Goal: Task Accomplishment & Management: Manage account settings

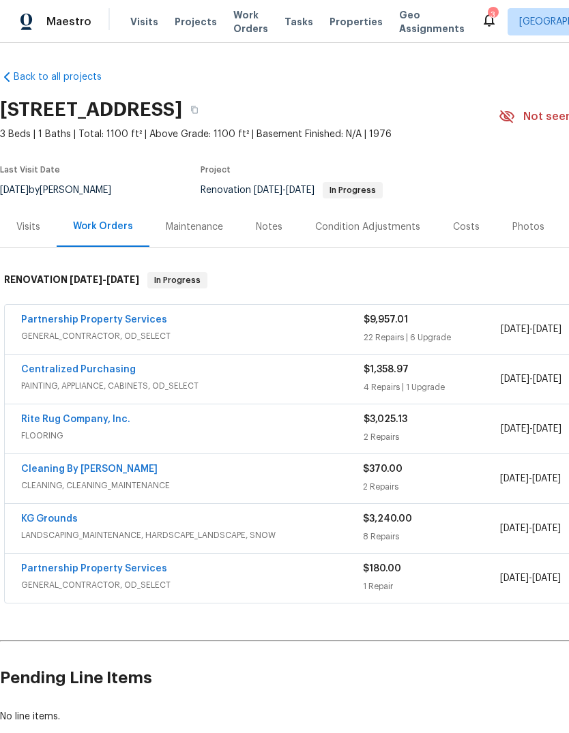
scroll to position [31, 0]
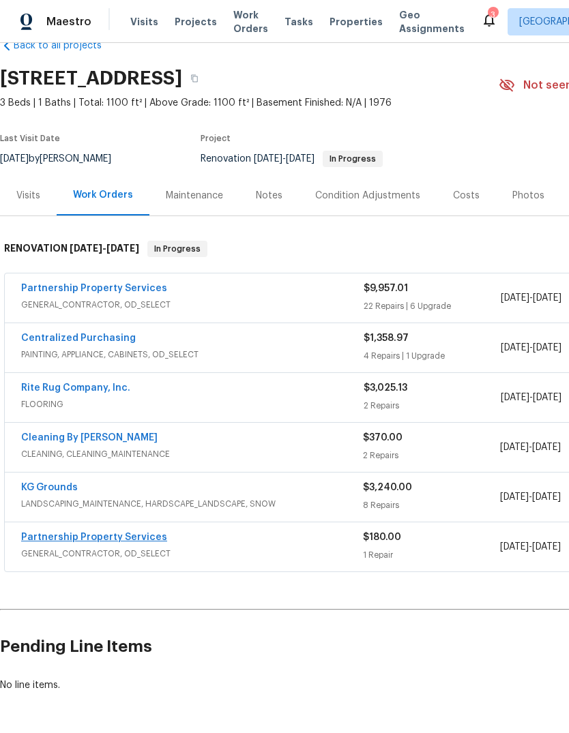
click at [119, 540] on link "Partnership Property Services" at bounding box center [94, 538] width 146 height 10
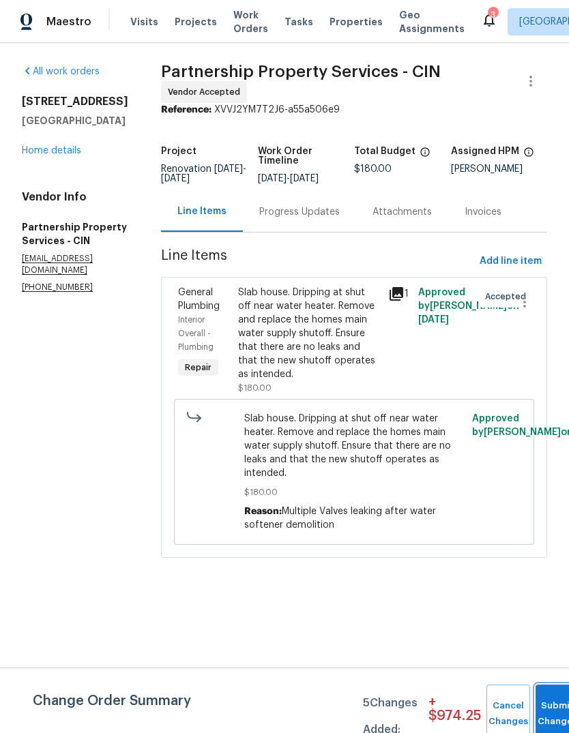
click at [550, 700] on button "Submit Changes" at bounding box center [557, 714] width 44 height 59
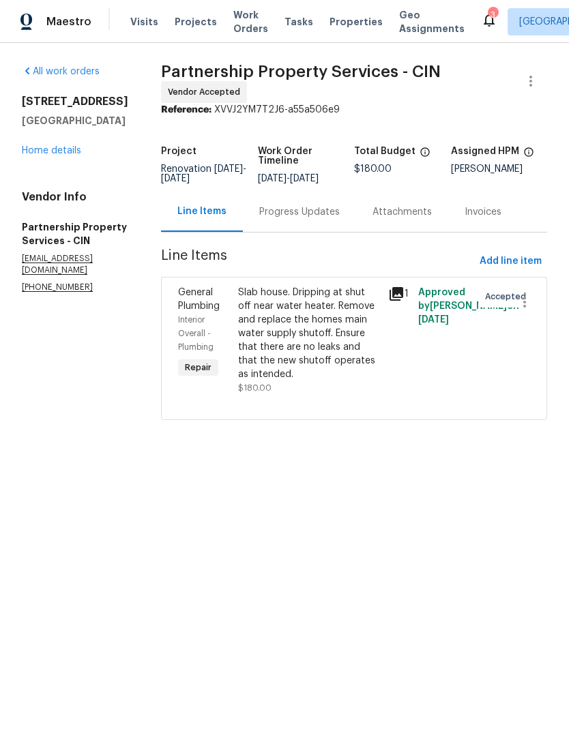
click at [363, 348] on div "Slab house. Dripping at shut off near water heater. Remove and replace the home…" at bounding box center [309, 333] width 142 height 95
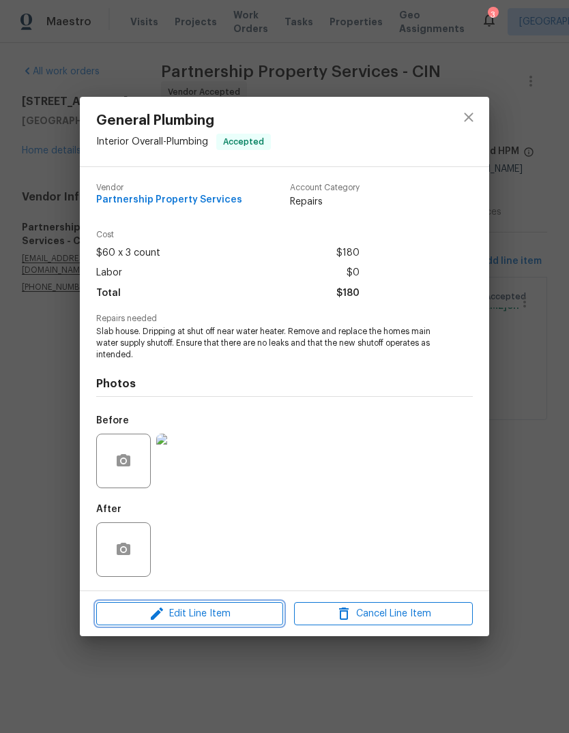
click at [214, 621] on span "Edit Line Item" at bounding box center [189, 614] width 179 height 17
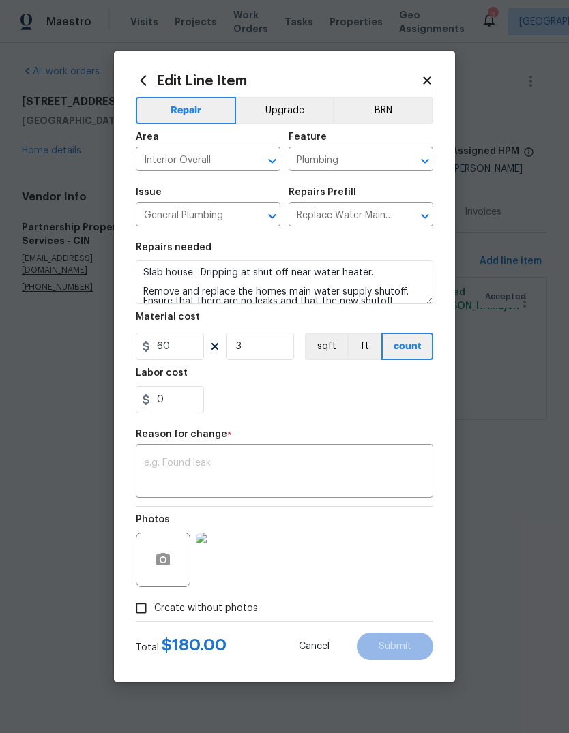
click at [422, 70] on div "Edit Line Item Repair Upgrade BRN Area Interior Overall ​ Feature Plumbing ​ Is…" at bounding box center [284, 366] width 341 height 631
click at [424, 79] on icon at bounding box center [427, 80] width 12 height 12
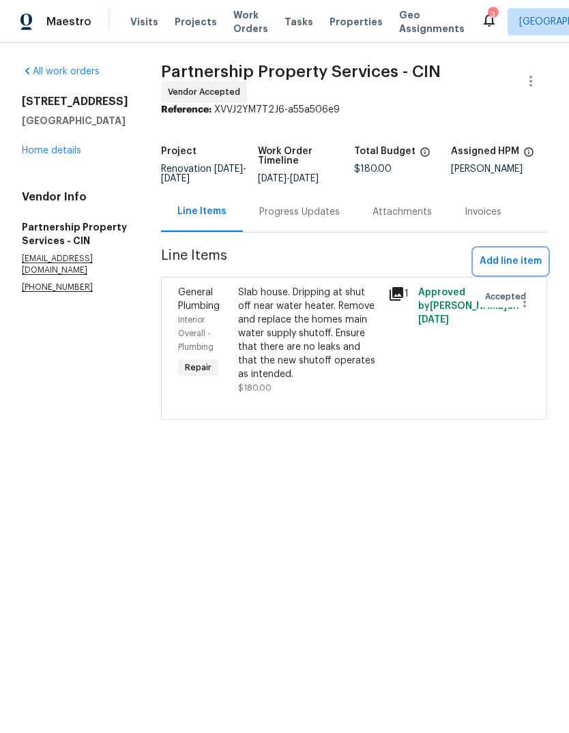
click at [514, 266] on span "Add line item" at bounding box center [510, 261] width 62 height 17
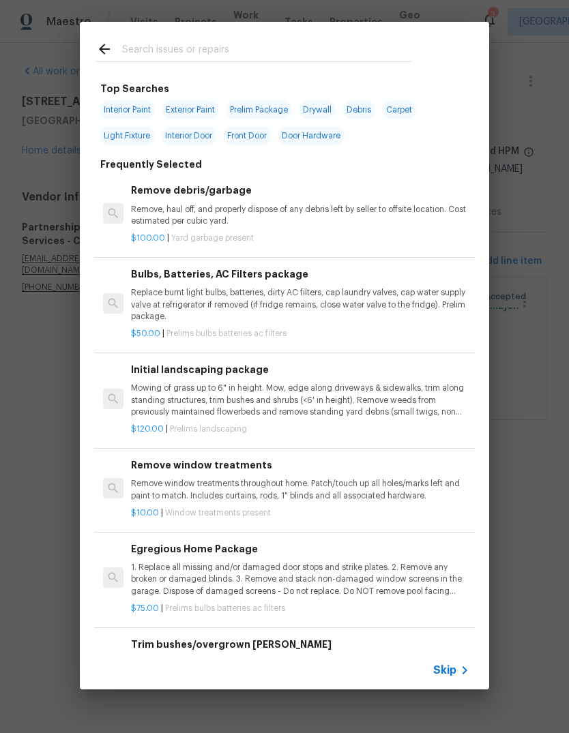
click at [318, 44] on input "text" at bounding box center [266, 51] width 289 height 20
type input "Conde"
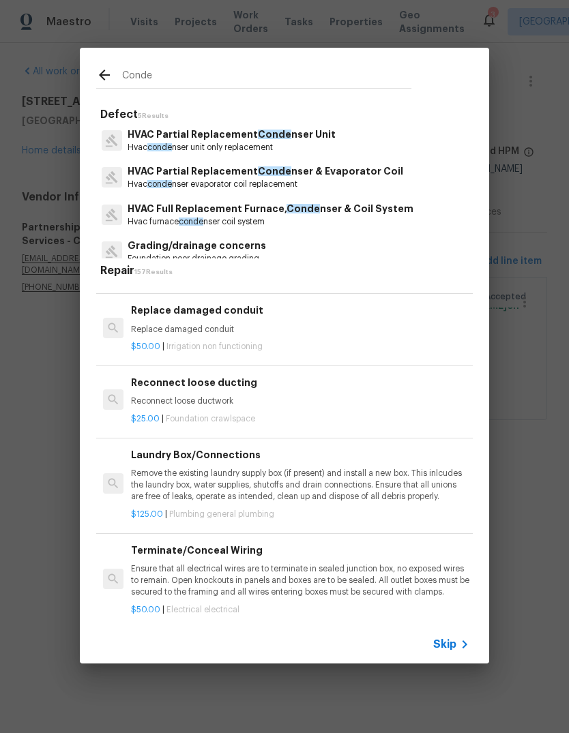
scroll to position [2131, 0]
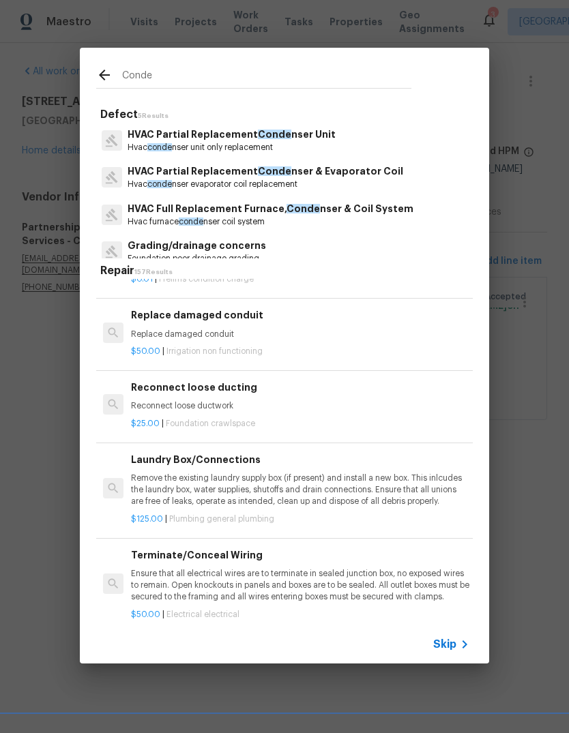
click at [455, 418] on p "$25.00 | Foundation crawlspace" at bounding box center [300, 424] width 338 height 12
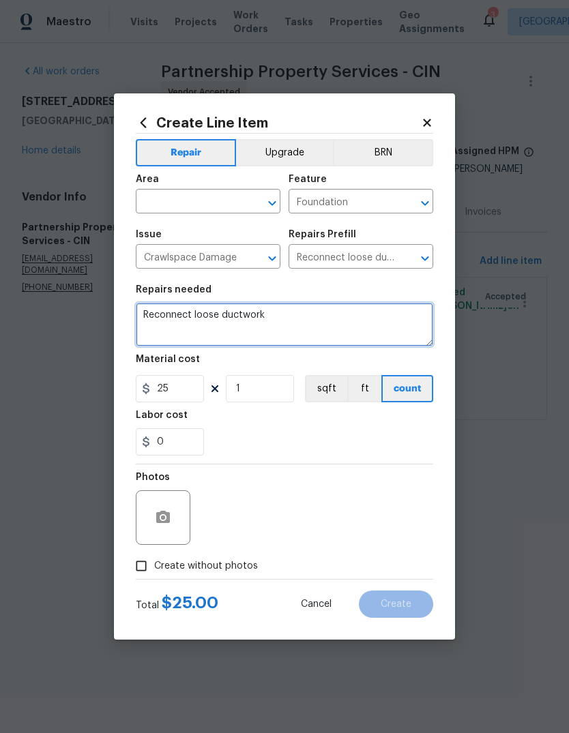
click at [167, 322] on textarea "Reconnect loose ductwork" at bounding box center [284, 325] width 297 height 44
type textarea "Reconnect loose ductwor"
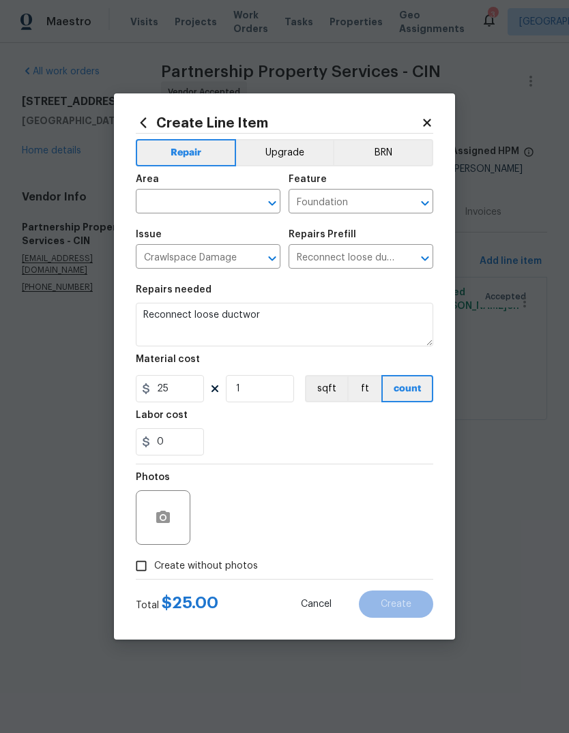
click at [431, 119] on icon at bounding box center [427, 123] width 12 height 12
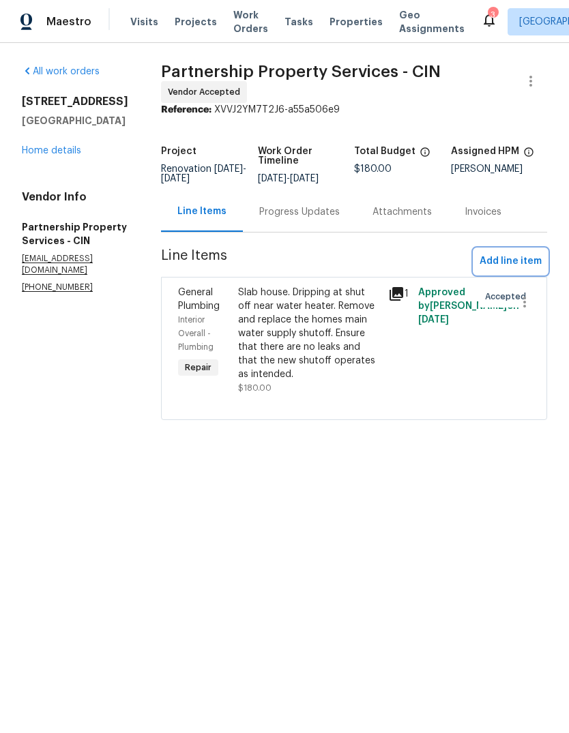
click at [514, 270] on span "Add line item" at bounding box center [510, 261] width 62 height 17
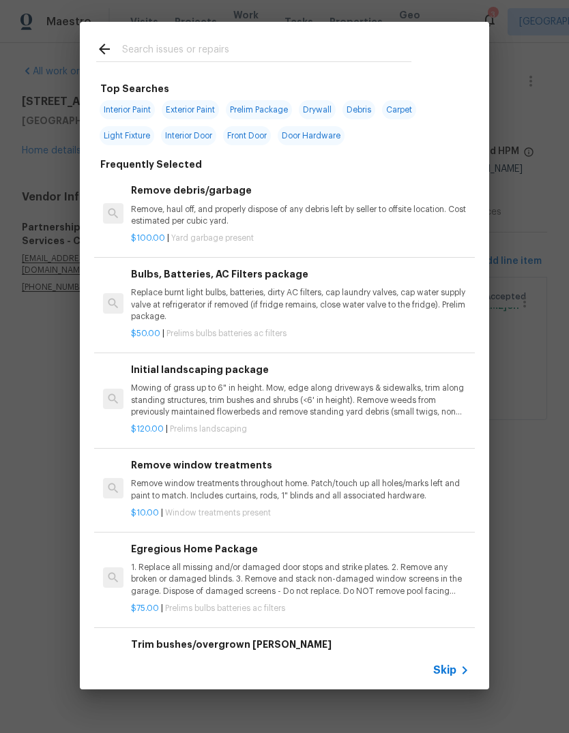
click at [299, 42] on input "text" at bounding box center [266, 51] width 289 height 20
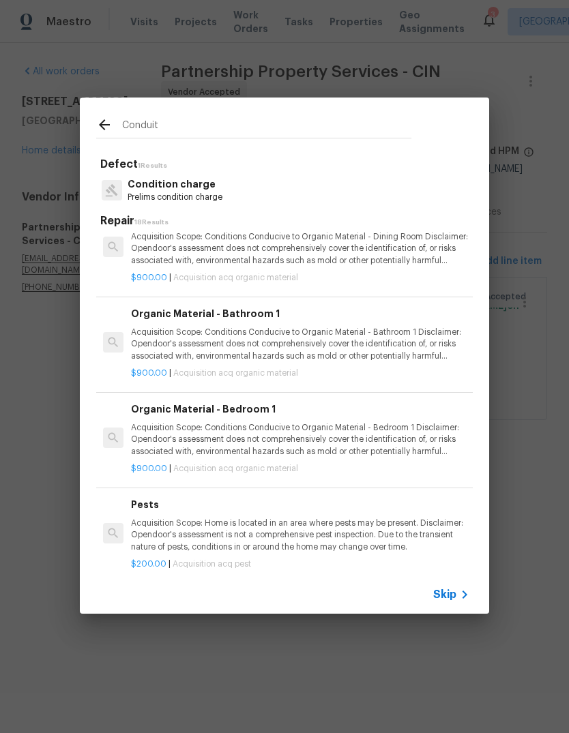
scroll to position [843, 0]
click at [341, 123] on input "Conduit" at bounding box center [266, 127] width 289 height 20
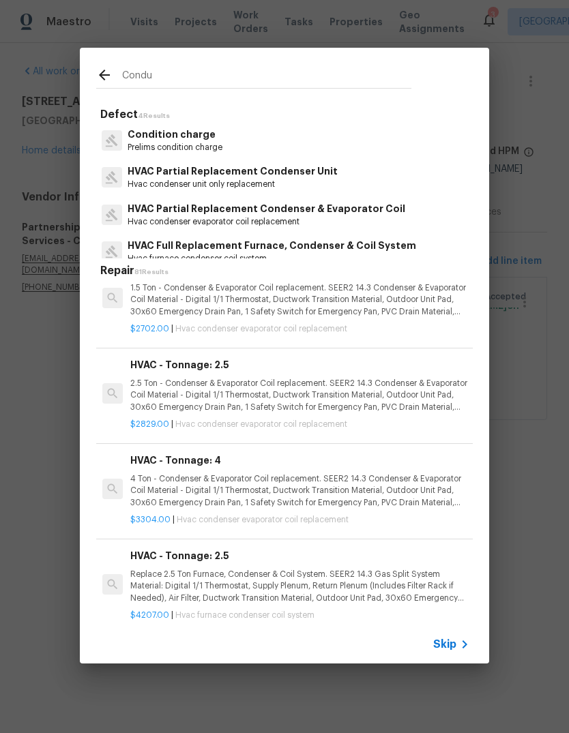
scroll to position [1330, 2]
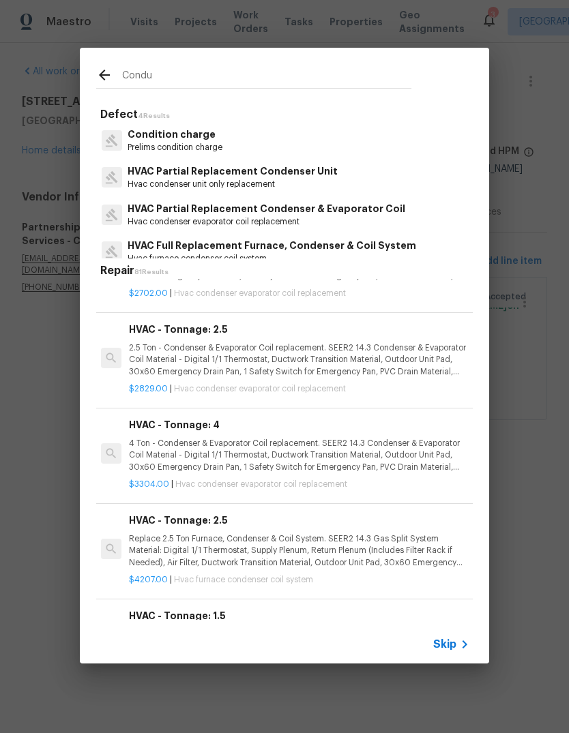
click at [307, 71] on input "Condu" at bounding box center [266, 78] width 289 height 20
type input "C"
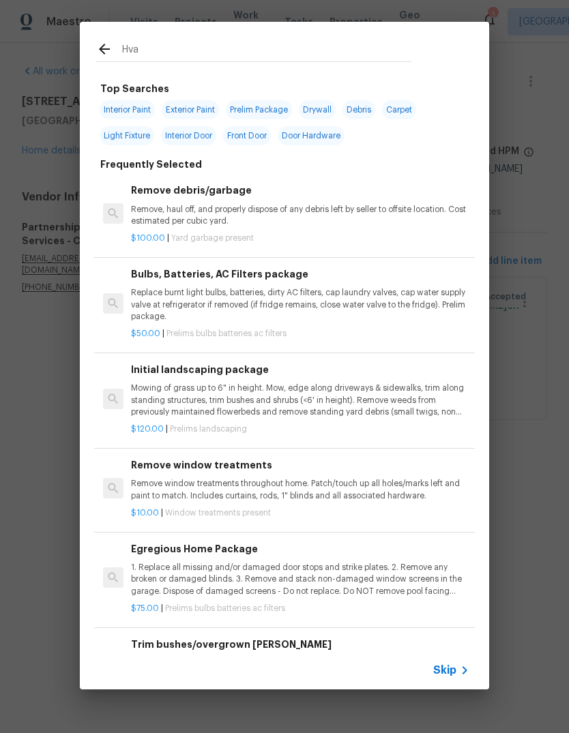
type input "Hvac"
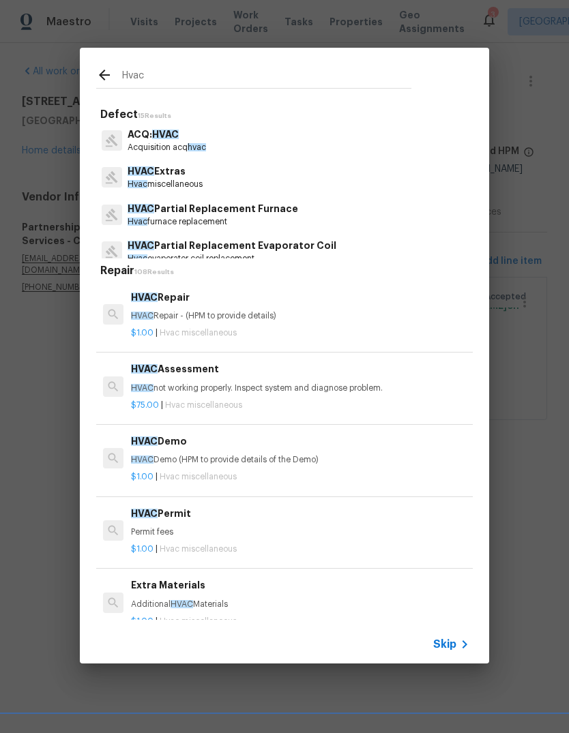
click at [203, 175] on p "HVAC Extras" at bounding box center [165, 171] width 75 height 14
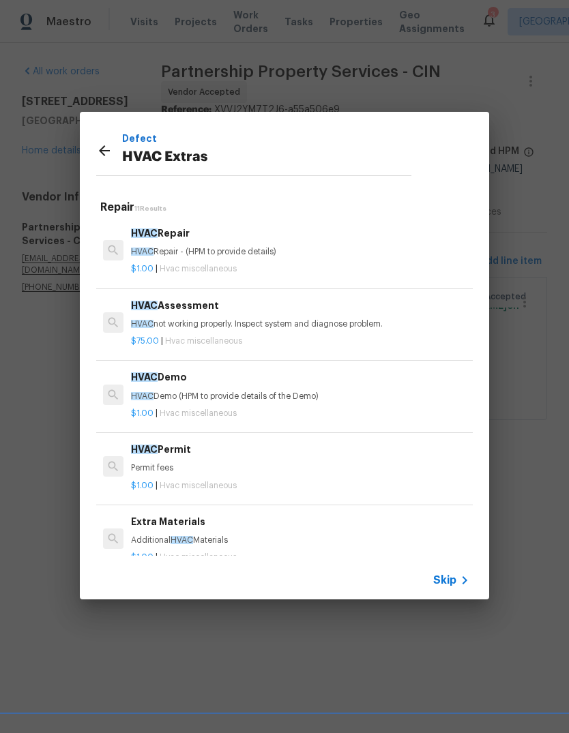
click at [164, 233] on h6 "HVAC Repair" at bounding box center [300, 233] width 338 height 15
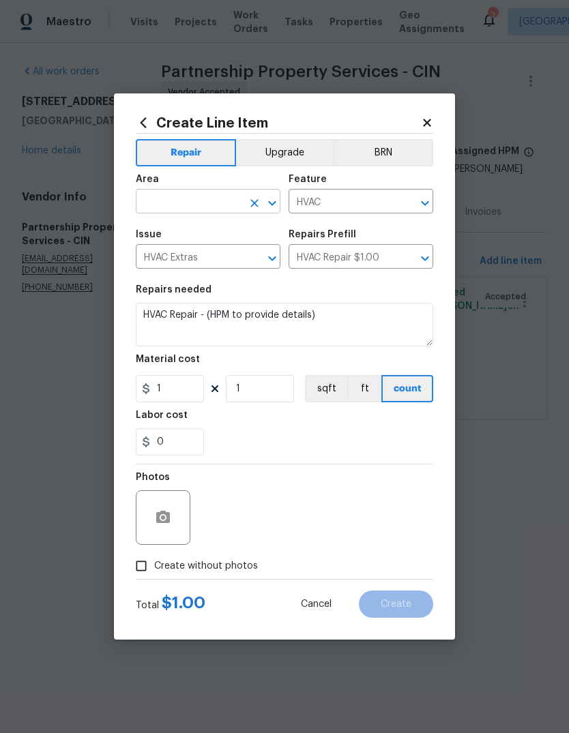
click at [195, 201] on input "text" at bounding box center [189, 202] width 106 height 21
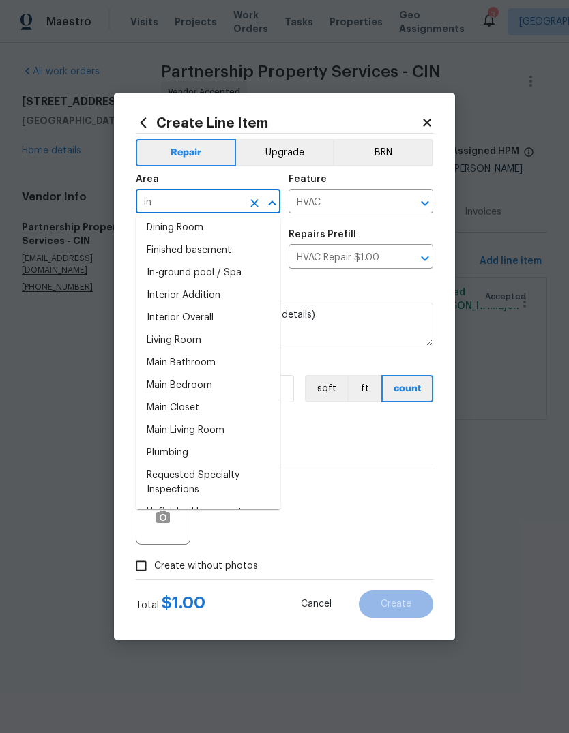
scroll to position [4, 0]
type input "i"
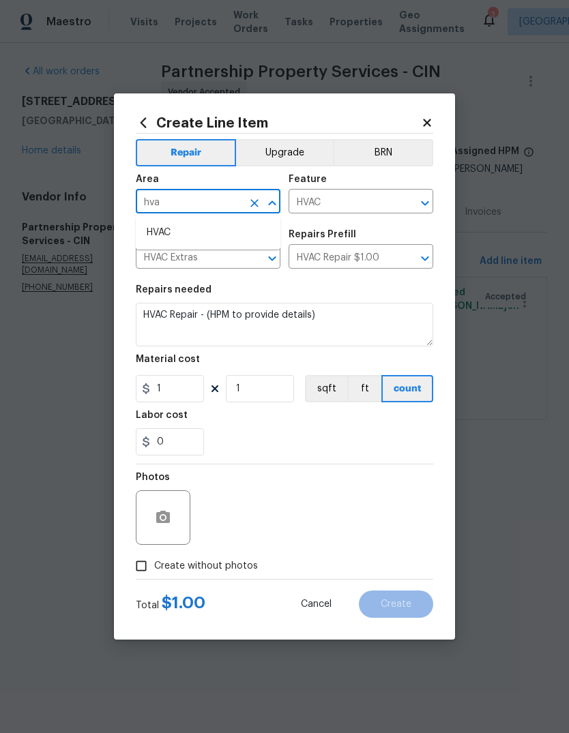
click at [179, 238] on li "HVAC" at bounding box center [208, 233] width 145 height 23
type input "HVAC"
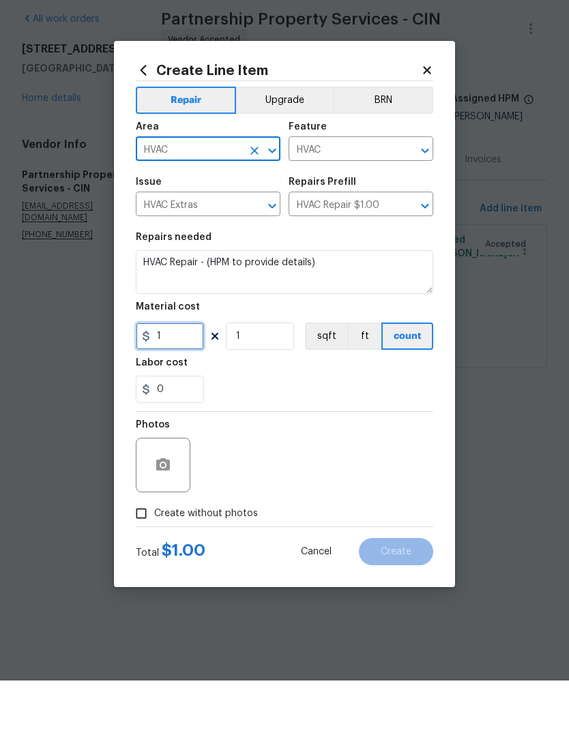
click at [185, 375] on input "1" at bounding box center [170, 388] width 68 height 27
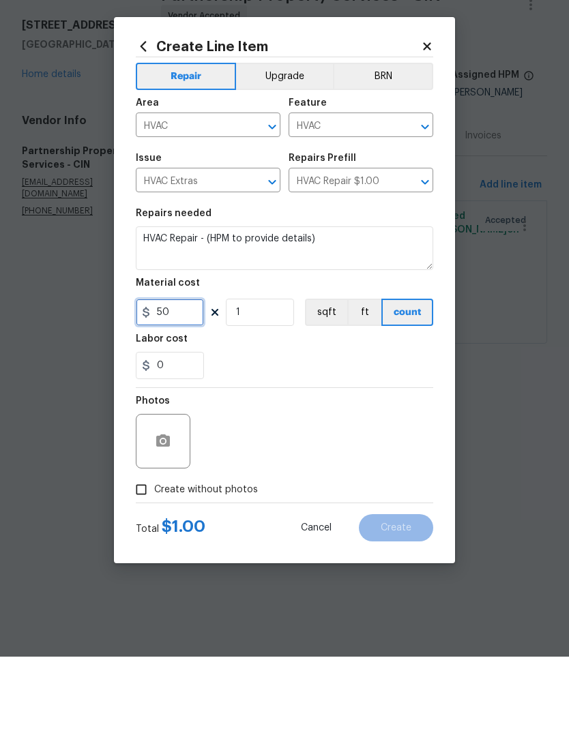
type input "50"
click at [362, 464] on div "Photos" at bounding box center [284, 508] width 297 height 89
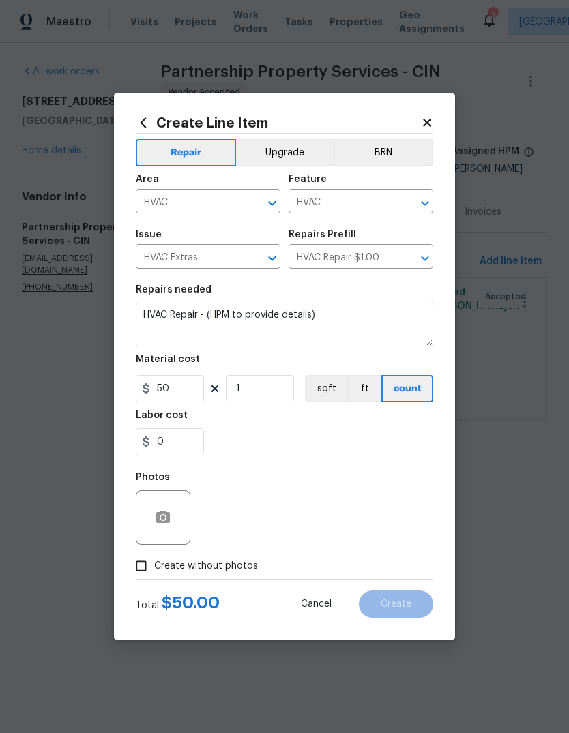
click at [129, 569] on input "Create without photos" at bounding box center [141, 566] width 26 height 26
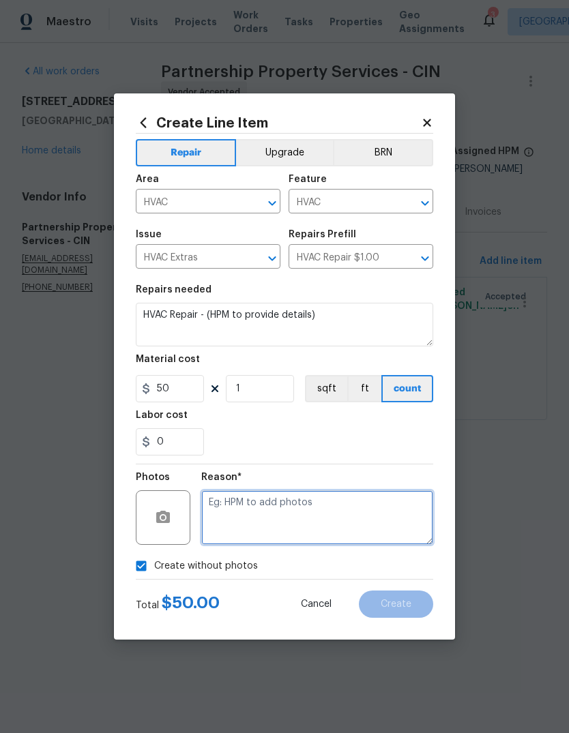
click at [272, 508] on textarea at bounding box center [317, 517] width 232 height 55
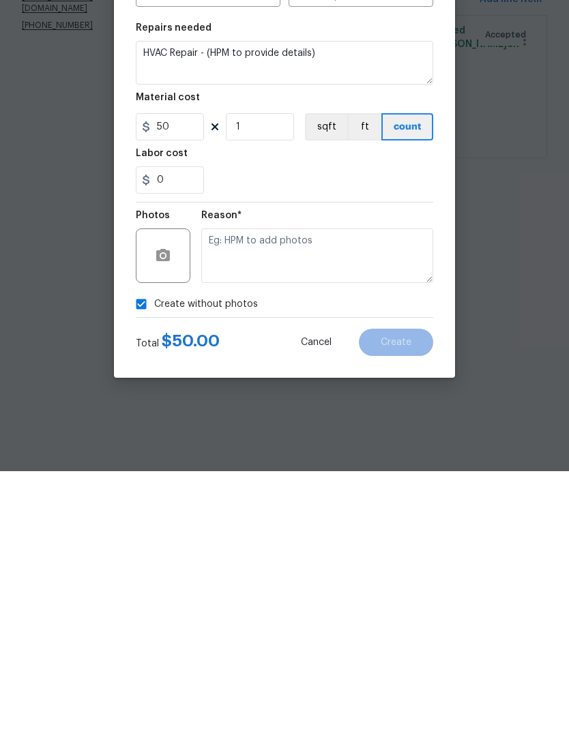
click at [144, 553] on input "Create without photos" at bounding box center [141, 566] width 26 height 26
checkbox input "false"
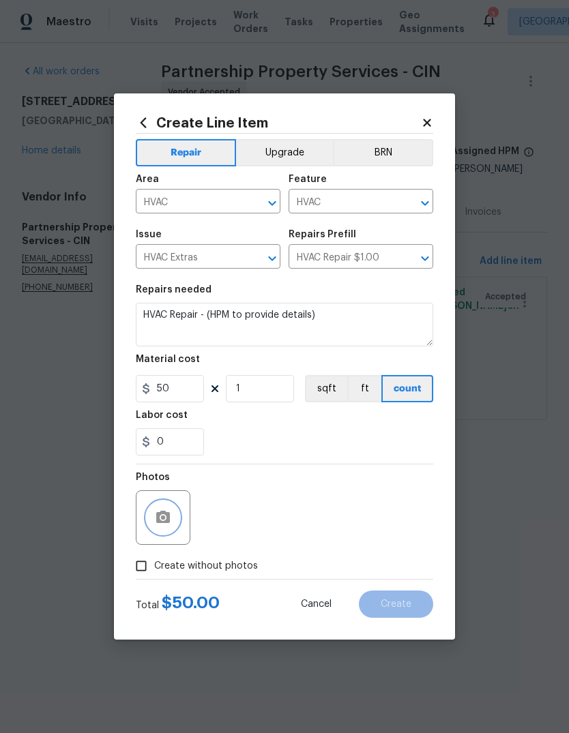
click at [167, 522] on icon "button" at bounding box center [163, 517] width 14 height 12
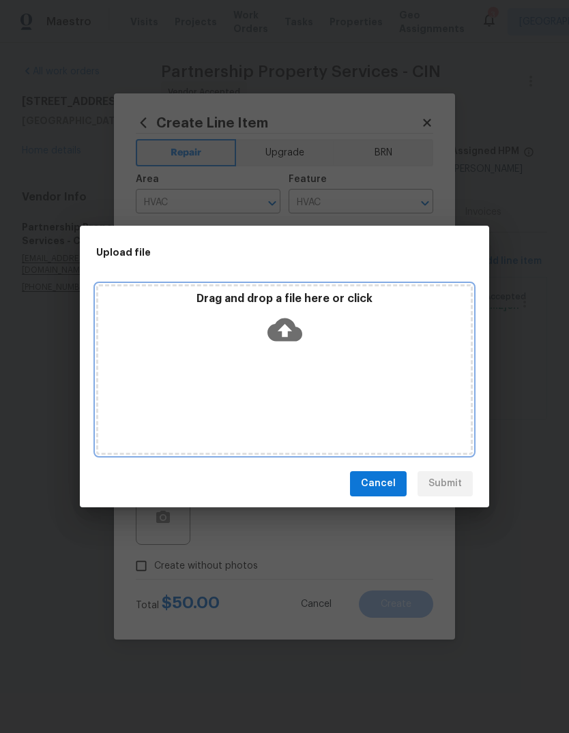
click at [284, 325] on icon at bounding box center [284, 329] width 35 height 35
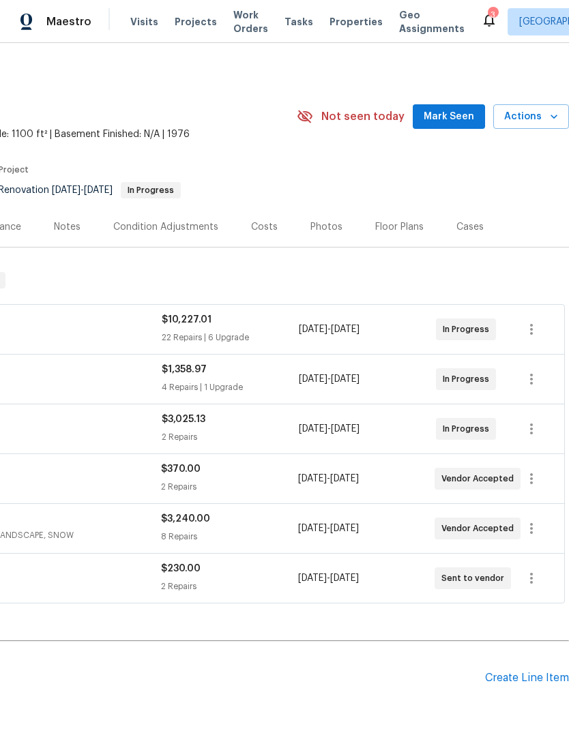
scroll to position [0, 202]
click at [544, 126] on button "Actions" at bounding box center [531, 116] width 76 height 25
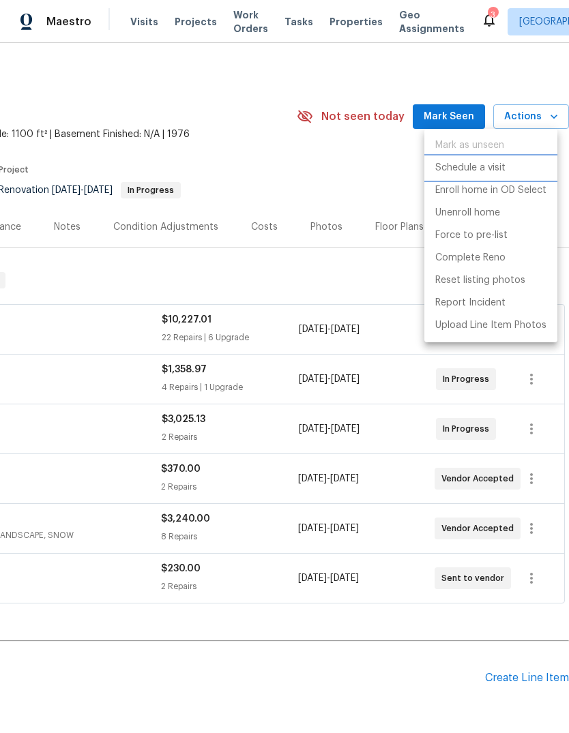
click at [497, 169] on p "Schedule a visit" at bounding box center [470, 168] width 70 height 14
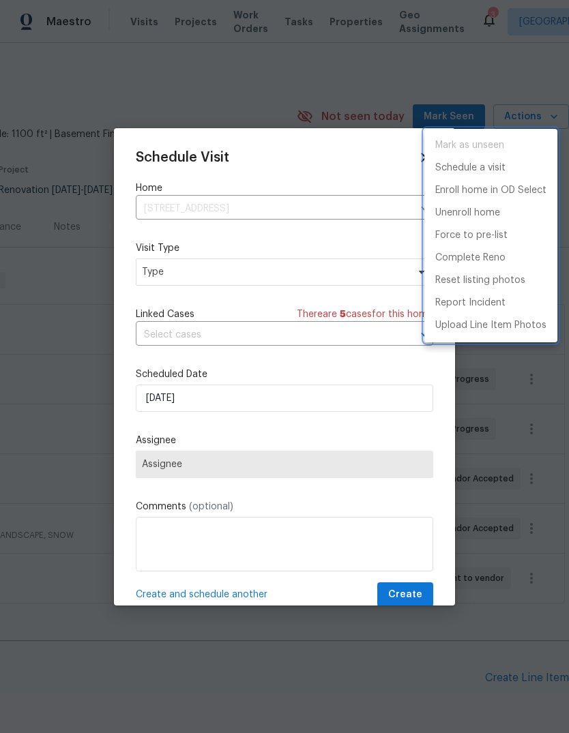
click at [301, 266] on div at bounding box center [284, 366] width 569 height 733
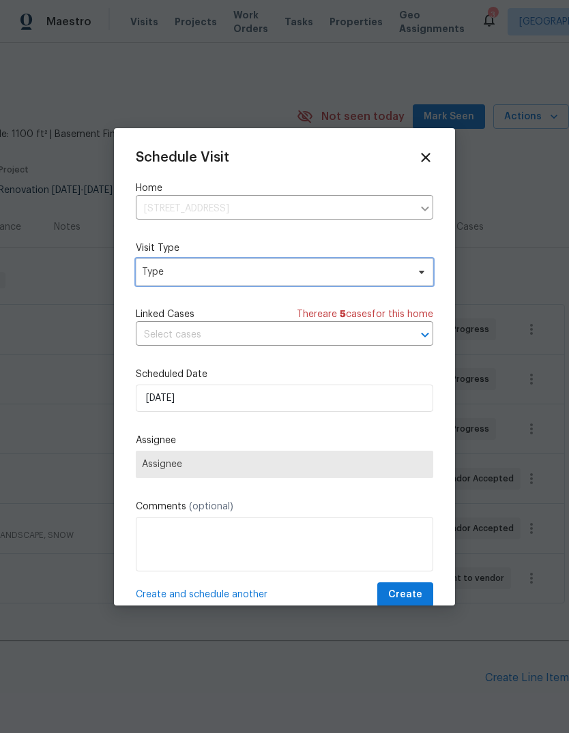
click at [297, 273] on span "Type" at bounding box center [274, 272] width 265 height 14
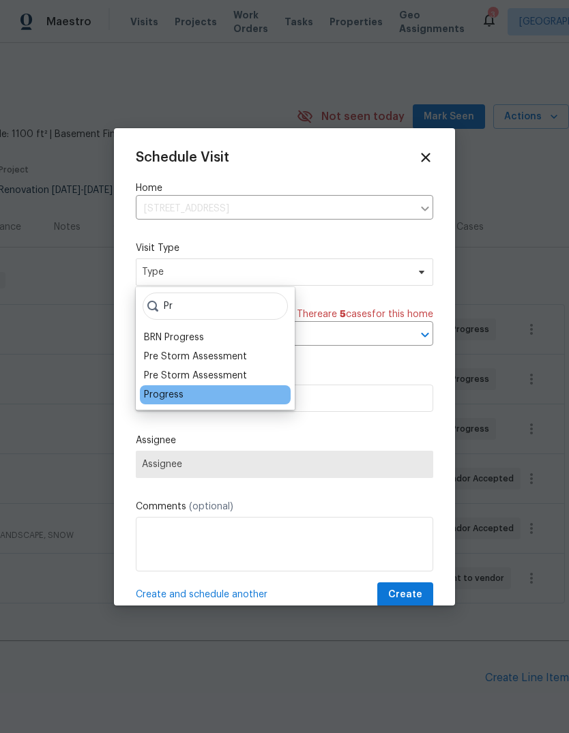
type input "Pr"
click at [192, 393] on div "Progress" at bounding box center [215, 394] width 151 height 19
click at [181, 399] on div "Progress" at bounding box center [164, 395] width 40 height 14
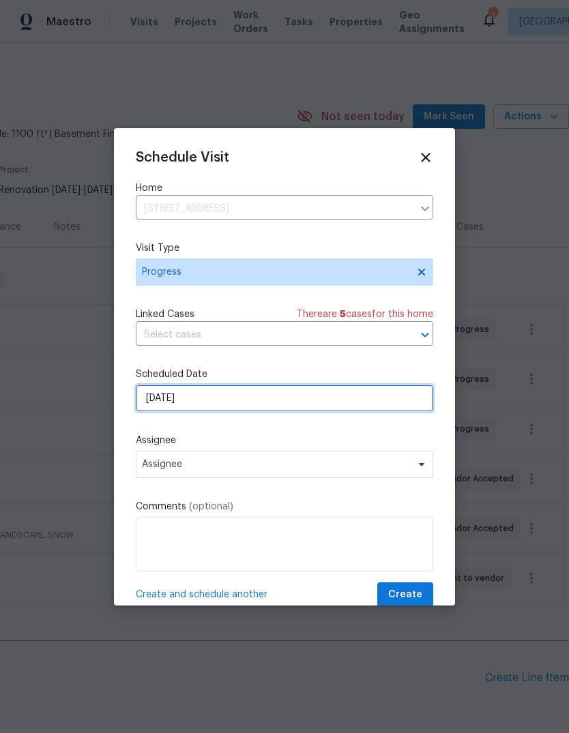
click at [269, 408] on input "[DATE]" at bounding box center [284, 398] width 297 height 27
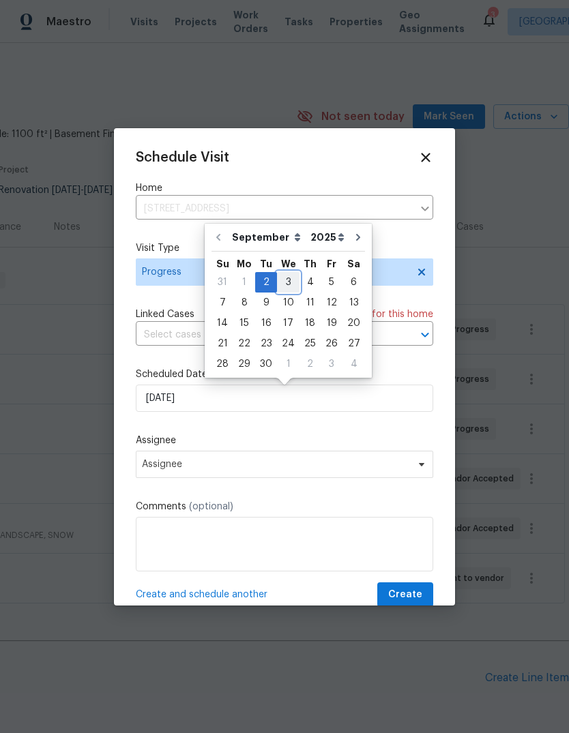
click at [277, 273] on div "3" at bounding box center [288, 282] width 23 height 19
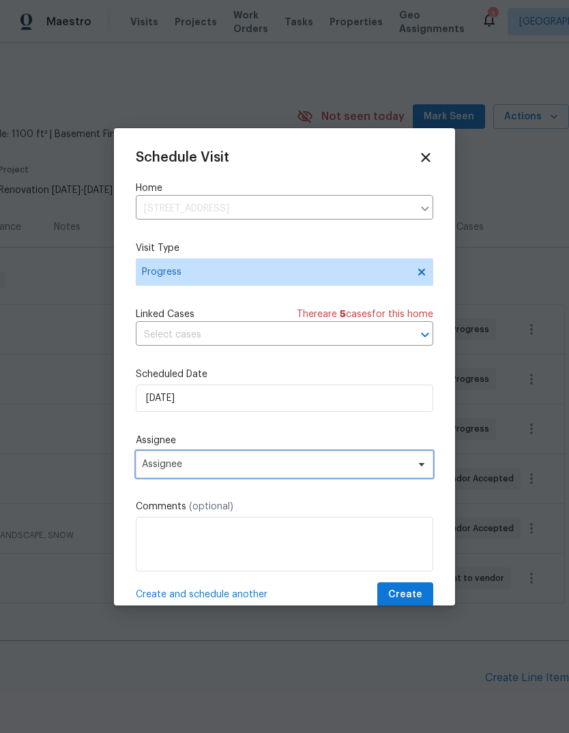
click at [311, 462] on span "Assignee" at bounding box center [275, 464] width 267 height 11
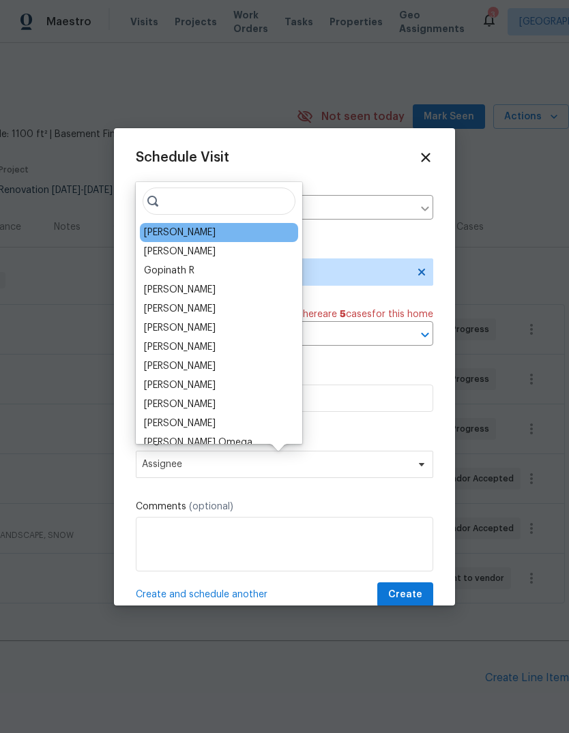
click at [208, 233] on div "[PERSON_NAME]" at bounding box center [219, 232] width 158 height 19
click at [410, 595] on span "Create" at bounding box center [405, 594] width 34 height 17
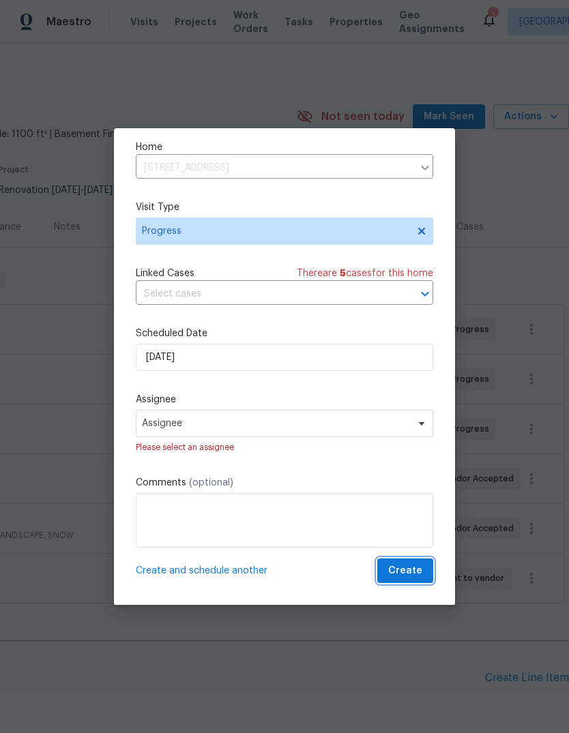
scroll to position [44, 0]
click at [217, 573] on span "Create and schedule another" at bounding box center [202, 571] width 132 height 14
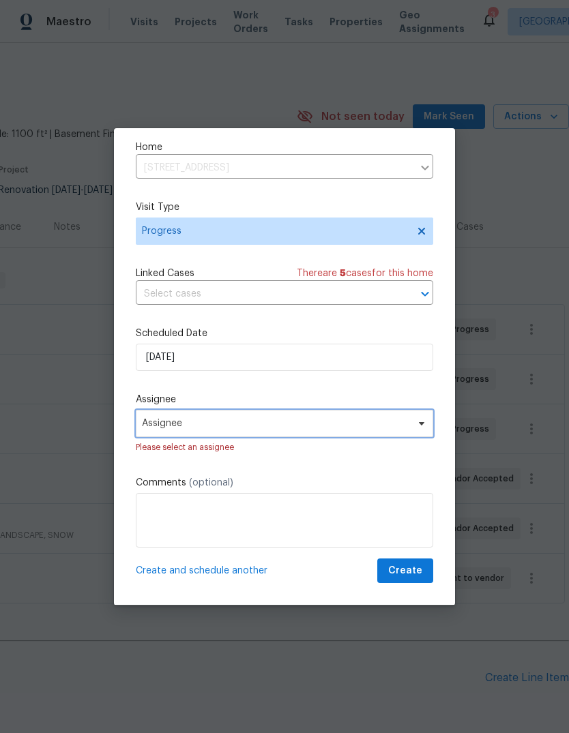
click at [308, 423] on span "Assignee" at bounding box center [275, 423] width 267 height 11
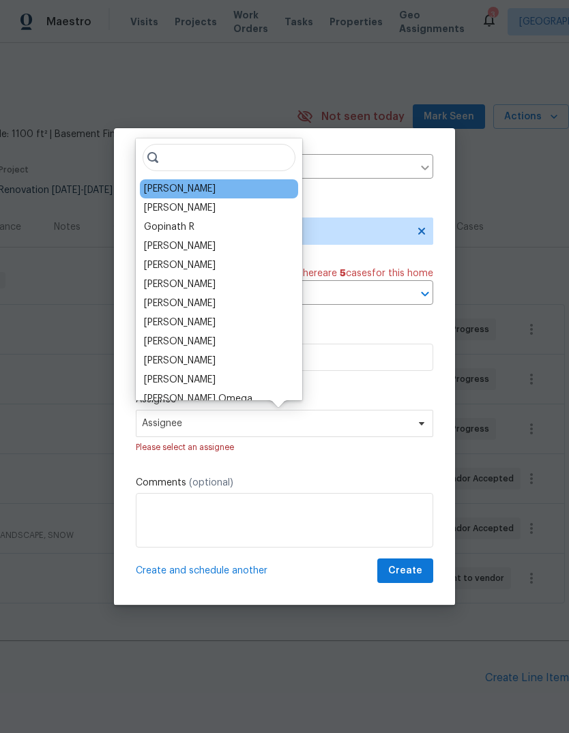
click at [194, 188] on div "[PERSON_NAME]" at bounding box center [180, 189] width 72 height 14
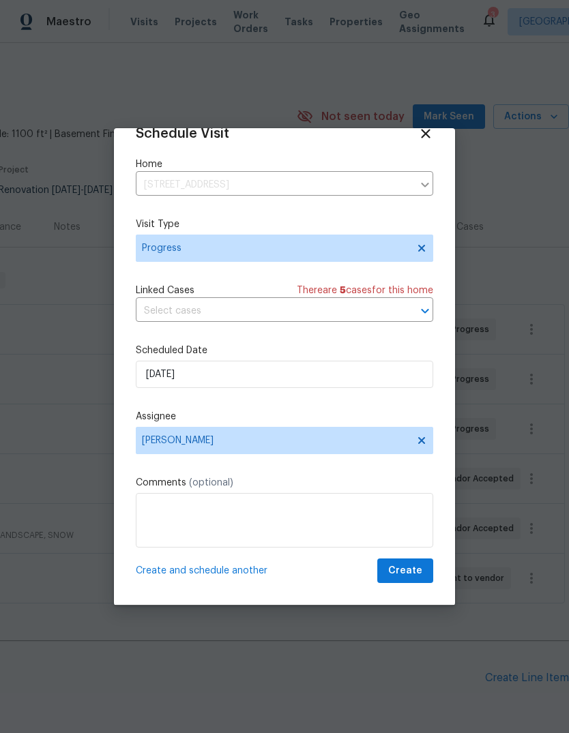
click at [237, 569] on span "Create and schedule another" at bounding box center [202, 571] width 132 height 14
click at [220, 376] on input "[DATE]" at bounding box center [284, 374] width 297 height 27
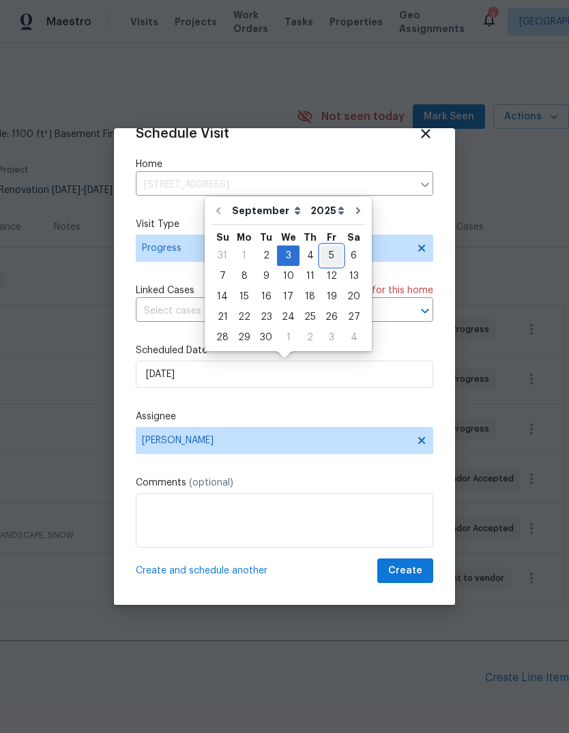
click at [323, 251] on div "5" at bounding box center [331, 255] width 22 height 19
type input "[DATE]"
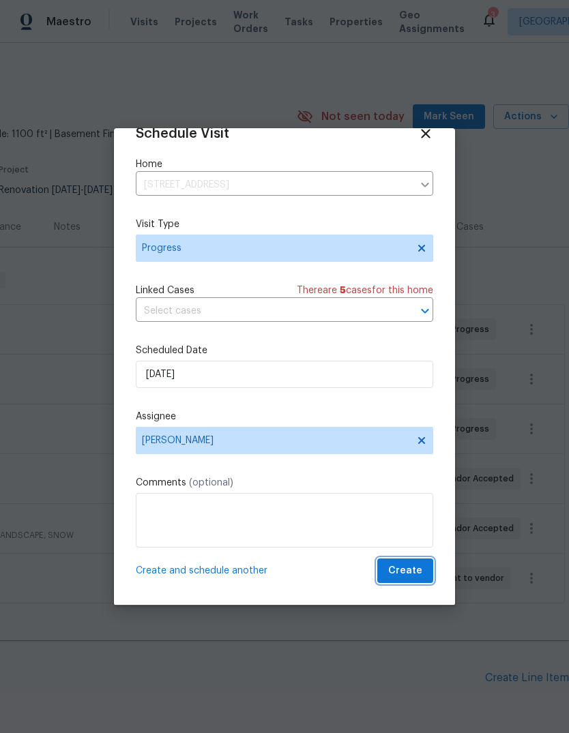
click at [412, 565] on span "Create" at bounding box center [405, 571] width 34 height 17
